Goal: Task Accomplishment & Management: Use online tool/utility

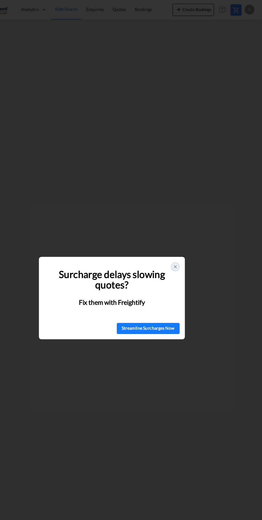
click at [189, 230] on icon at bounding box center [187, 232] width 4 height 4
